Goal: Use online tool/utility: Use online tool/utility

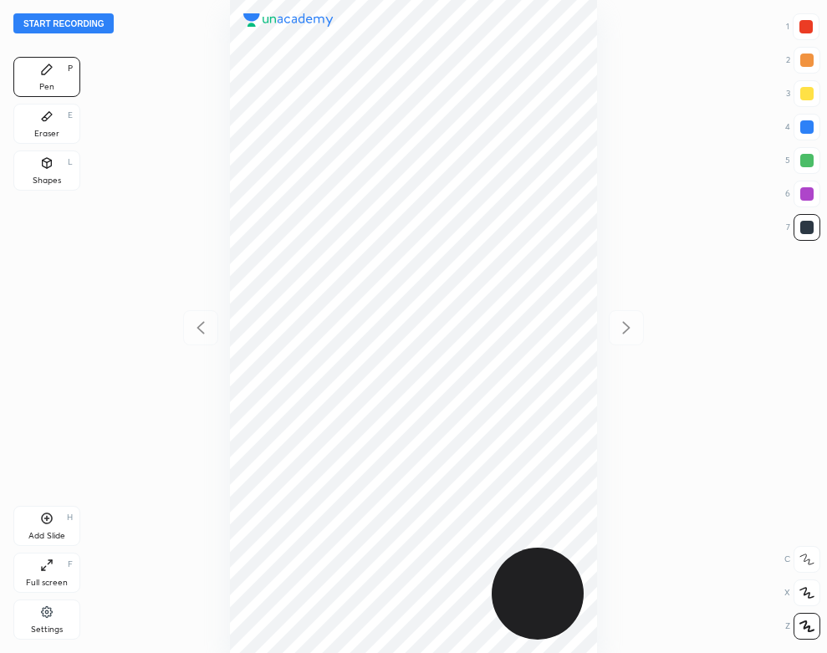
scroll to position [653, 559]
click at [39, 610] on div "Settings" at bounding box center [46, 619] width 67 height 40
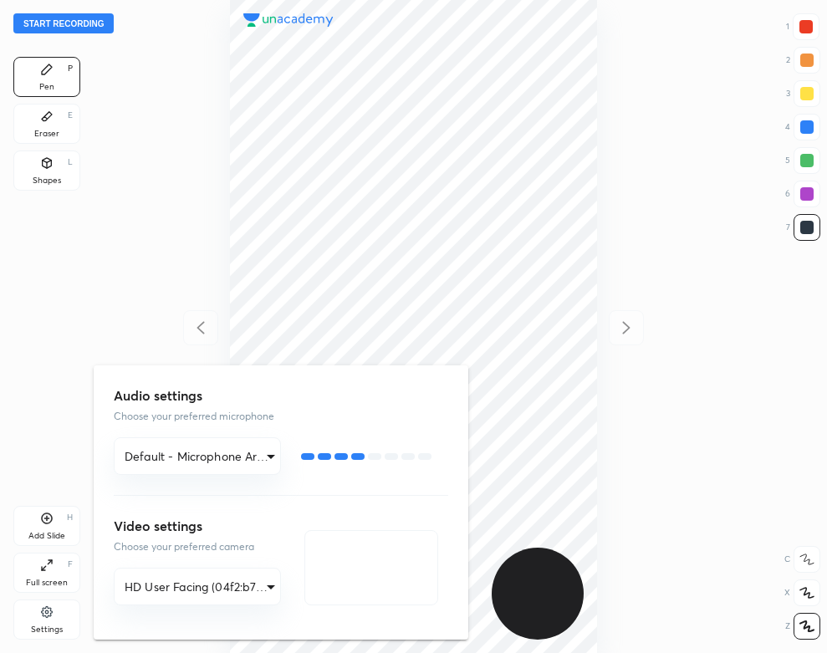
click at [157, 234] on div at bounding box center [413, 326] width 827 height 653
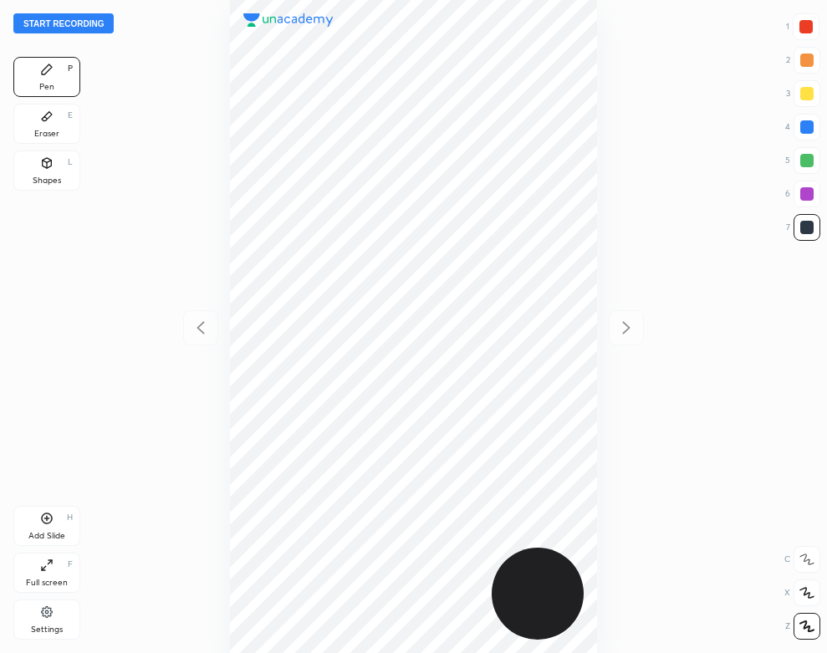
click at [95, 20] on button "Start recording" at bounding box center [63, 23] width 100 height 20
click at [47, 520] on icon at bounding box center [46, 517] width 13 height 13
click at [56, 121] on div "Eraser E" at bounding box center [46, 124] width 67 height 40
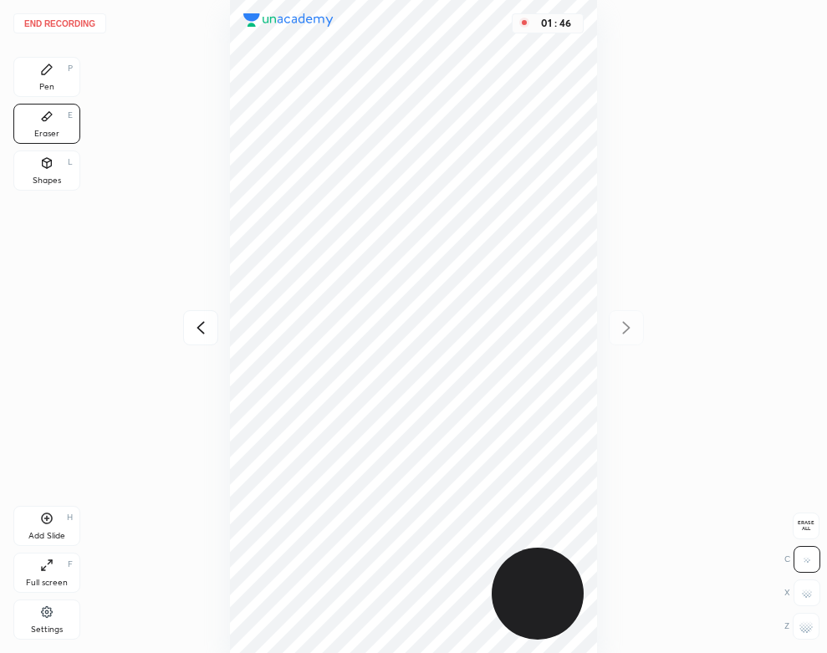
click at [48, 84] on div "Pen" at bounding box center [46, 87] width 15 height 8
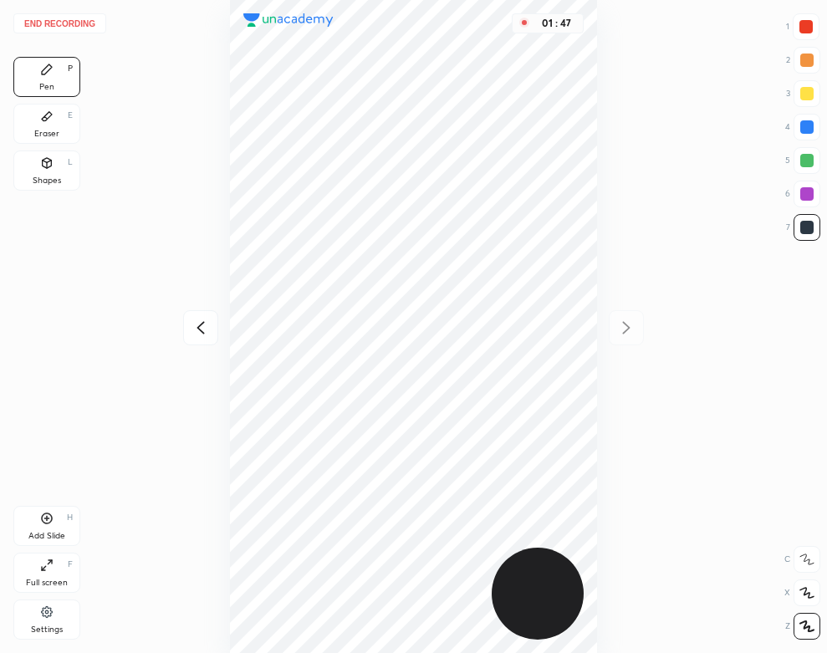
click at [189, 322] on div at bounding box center [200, 327] width 35 height 35
click at [630, 328] on icon at bounding box center [626, 328] width 20 height 20
click at [56, 120] on div "Eraser E" at bounding box center [46, 124] width 67 height 40
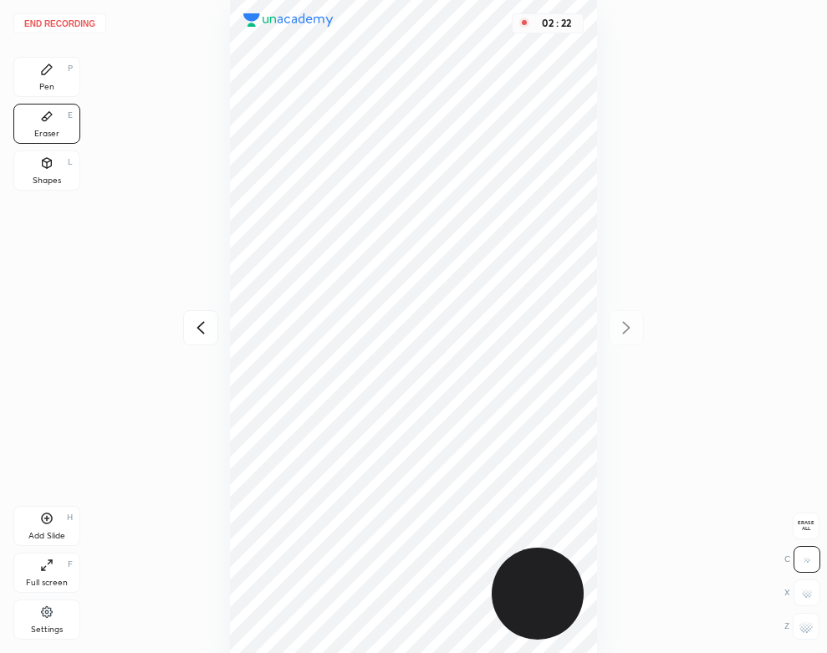
click at [27, 86] on div "Pen P" at bounding box center [46, 77] width 67 height 40
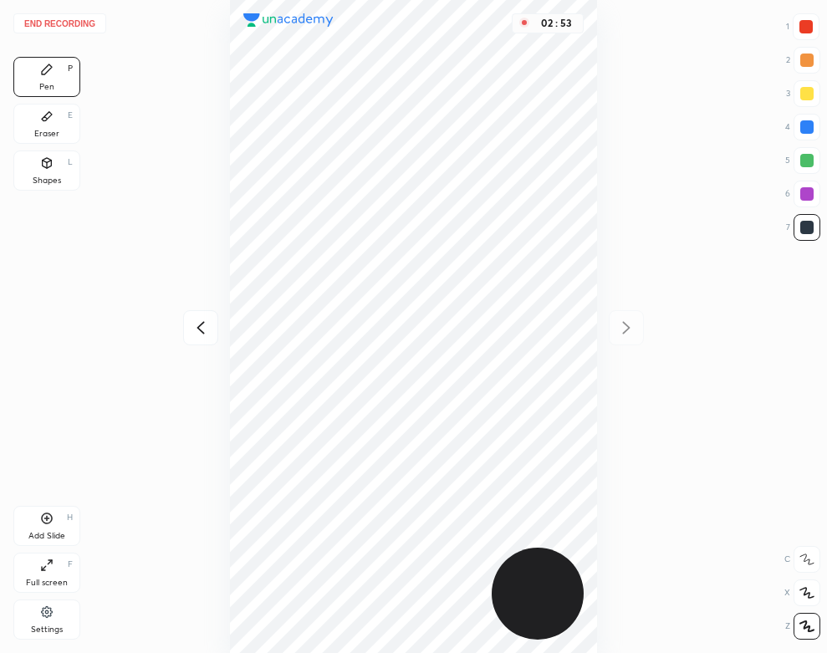
click at [52, 181] on div "Shapes" at bounding box center [47, 180] width 28 height 8
click at [27, 52] on div "End recording 1 2 3 4 5 6 7 R O A L C X Z Erase all C X Z Pen P Eraser E Shapes…" at bounding box center [413, 326] width 827 height 653
click at [53, 77] on div "Pen P" at bounding box center [46, 77] width 67 height 40
click at [71, 21] on button "End recording" at bounding box center [59, 23] width 93 height 20
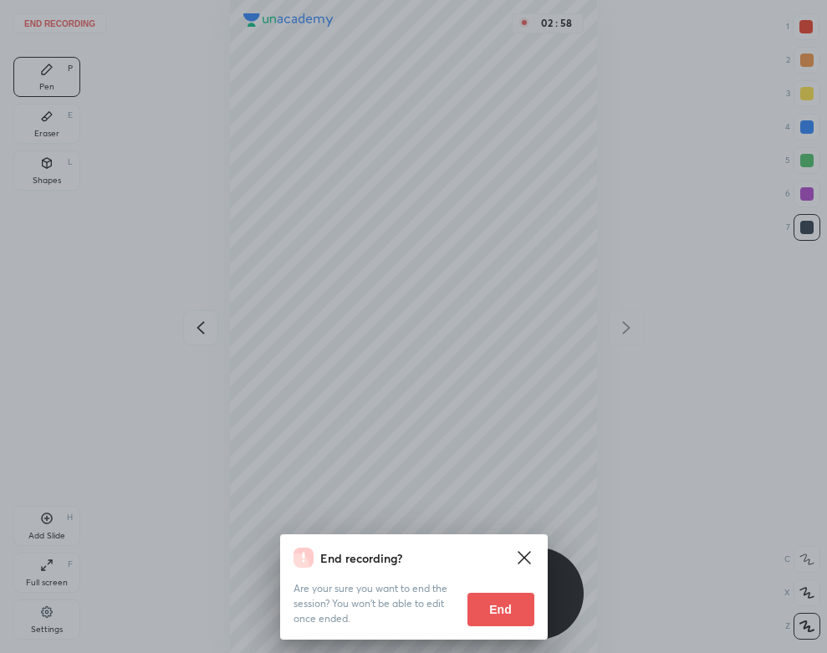
click at [488, 622] on button "End" at bounding box center [500, 609] width 67 height 33
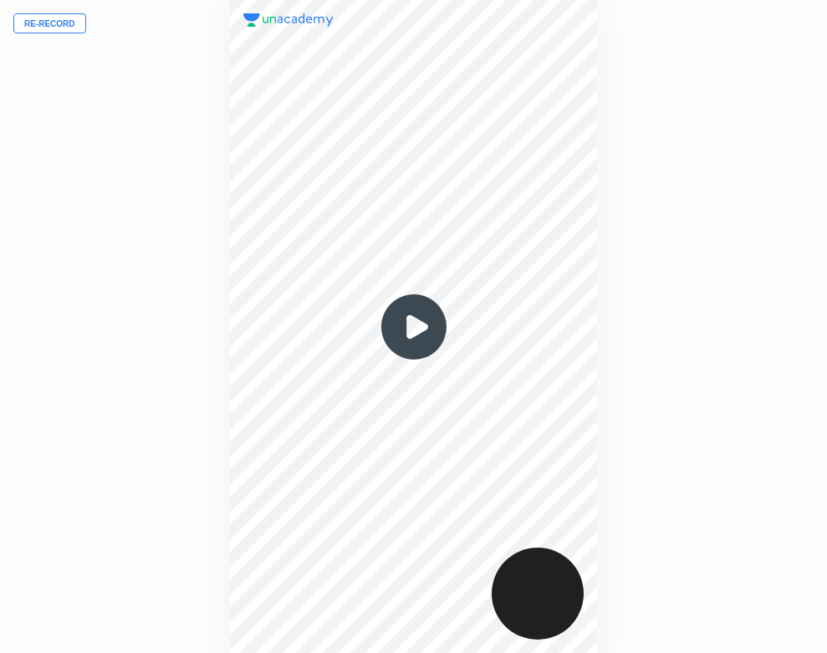
click at [404, 326] on img at bounding box center [414, 327] width 80 height 80
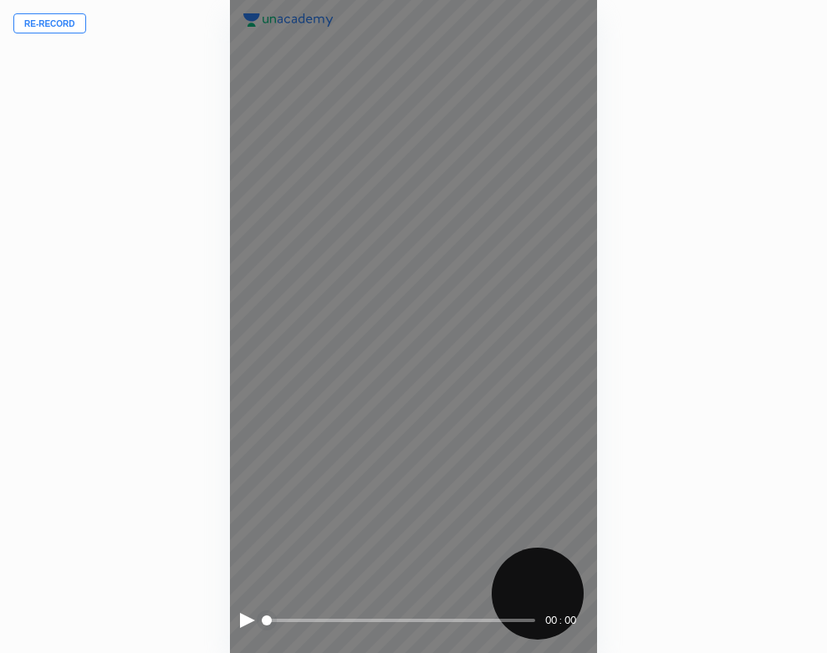
click at [237, 621] on div "00 : 00" at bounding box center [414, 326] width 368 height 653
click at [242, 614] on div at bounding box center [247, 620] width 15 height 15
